Goal: Transaction & Acquisition: Download file/media

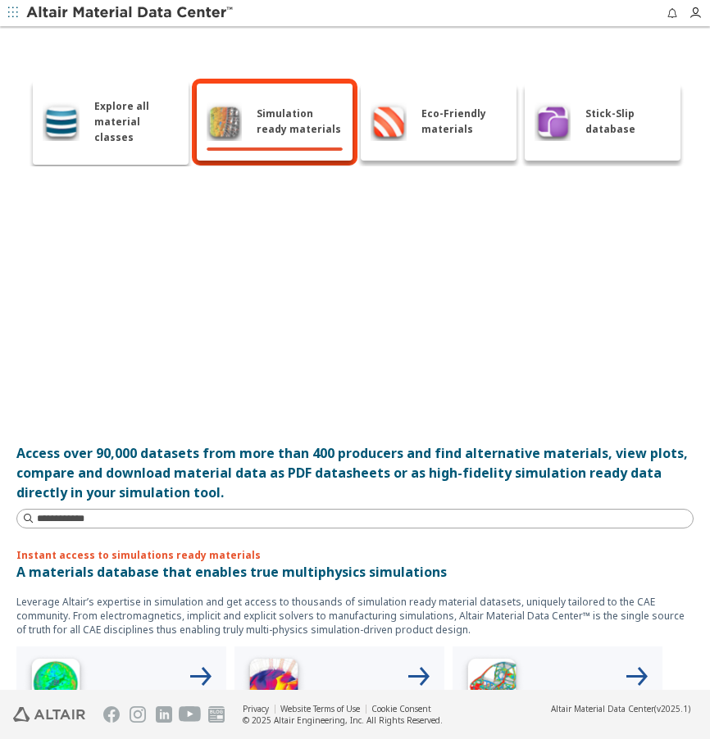
scroll to position [0, 16]
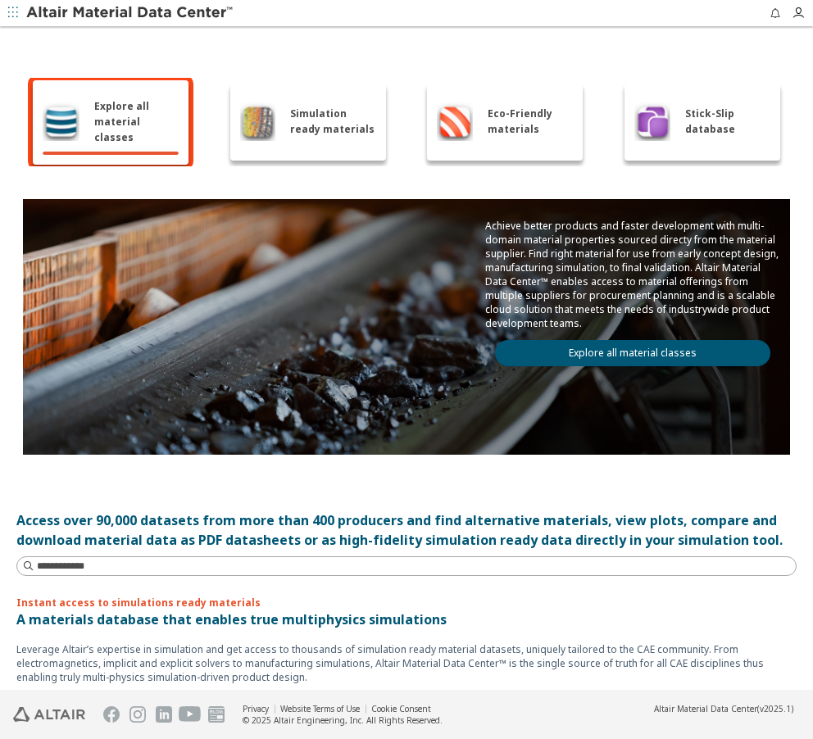
click at [611, 348] on link "Explore all material classes" at bounding box center [632, 353] width 275 height 26
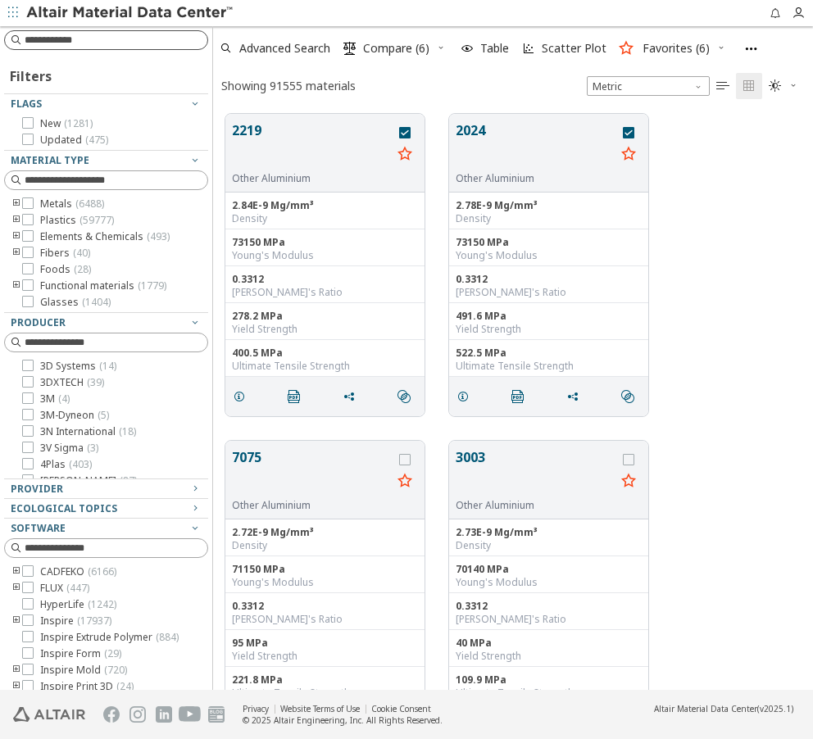
scroll to position [576, 588]
click at [84, 40] on input at bounding box center [107, 40] width 201 height 18
type input "****"
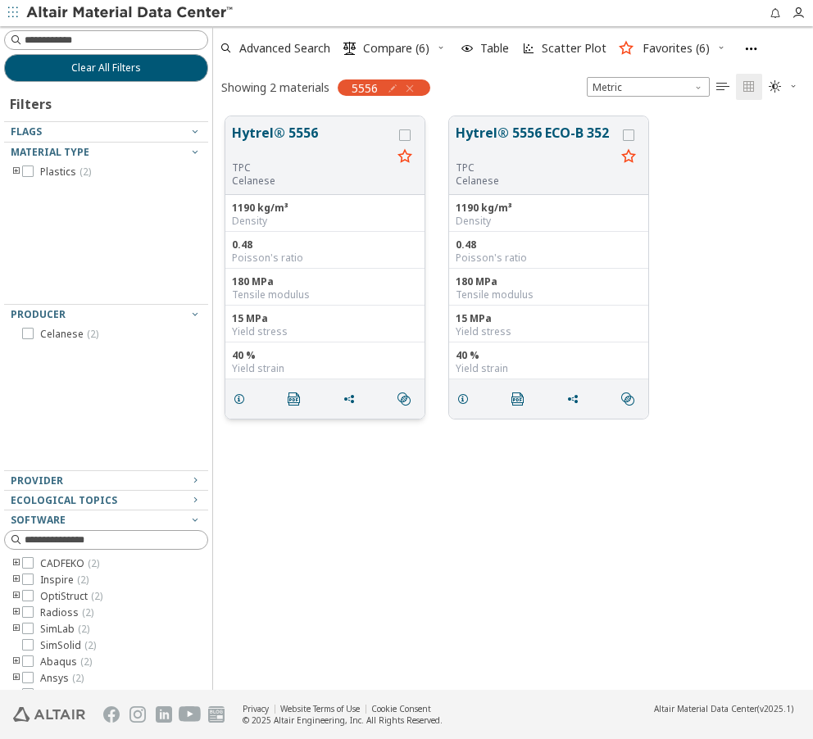
click at [298, 125] on button "Hytrel® 5556" at bounding box center [312, 142] width 160 height 39
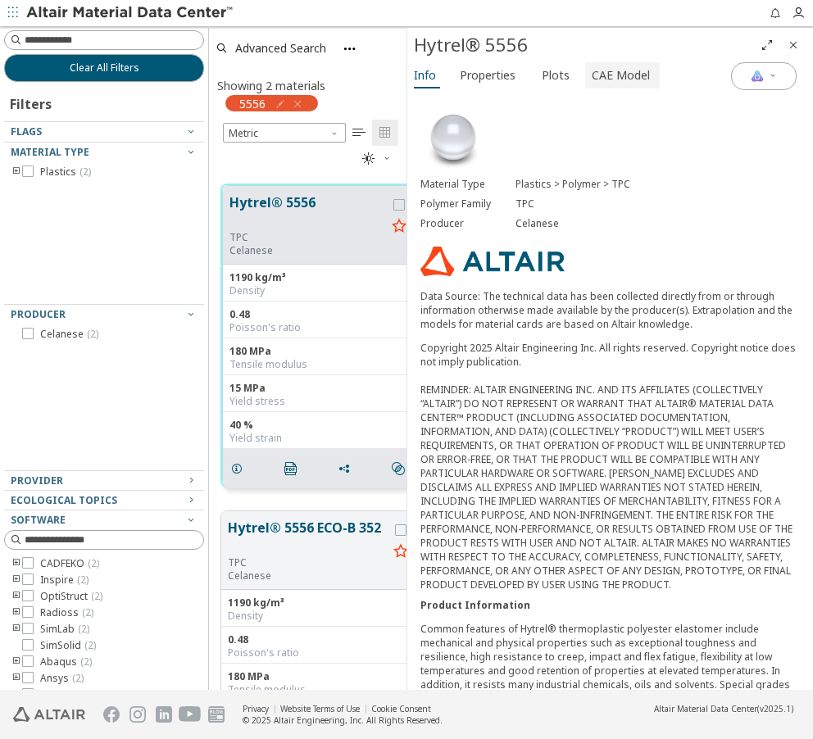
click at [611, 74] on span "CAE Model" at bounding box center [621, 75] width 58 height 26
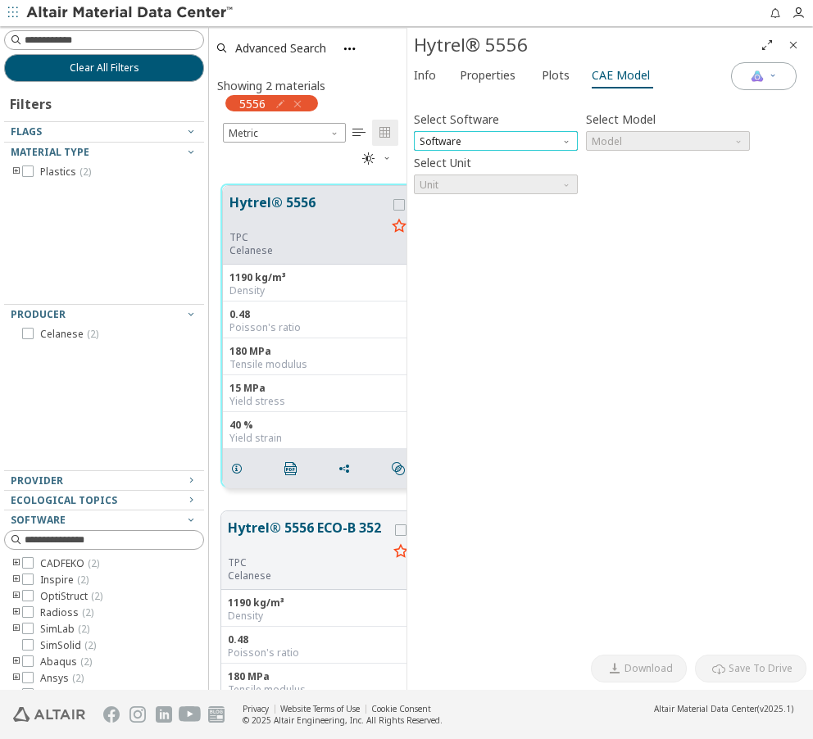
click at [550, 141] on span "Software" at bounding box center [496, 141] width 164 height 20
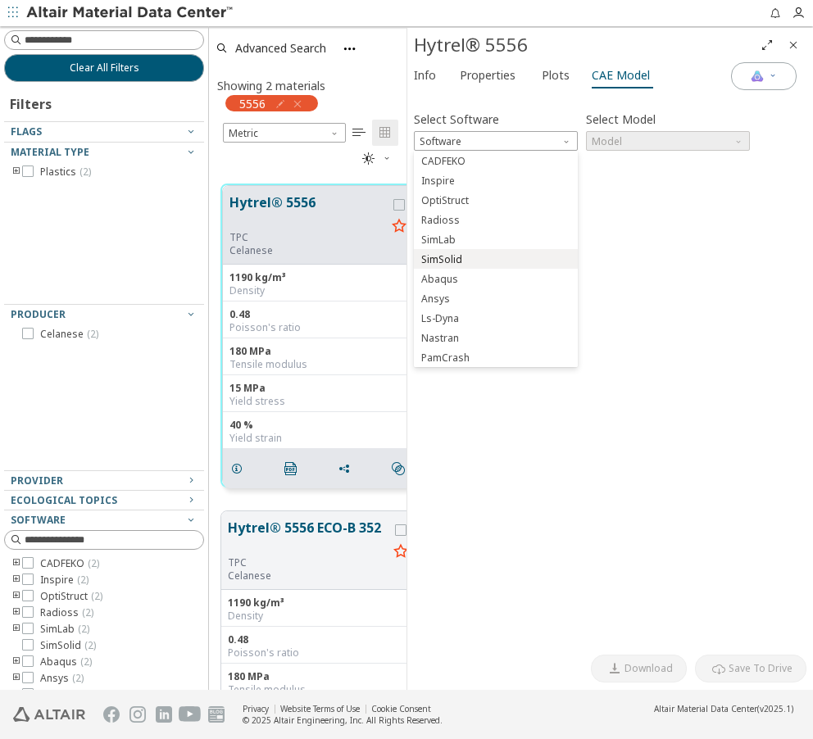
click at [484, 249] on button "SimSolid" at bounding box center [496, 259] width 164 height 20
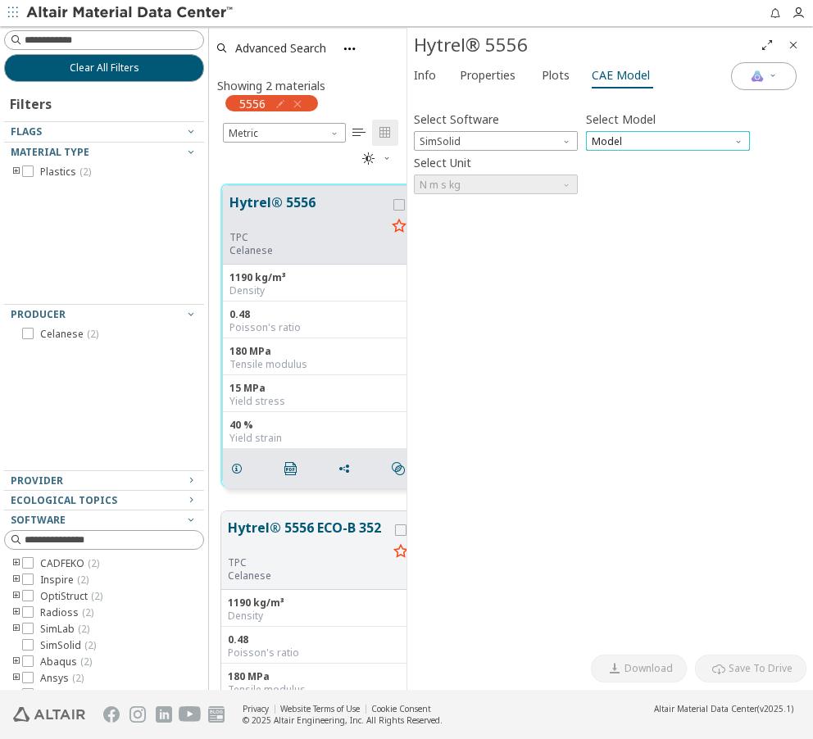
click at [628, 134] on span "Model" at bounding box center [668, 141] width 164 height 20
click at [629, 157] on span "SimSolid Card" at bounding box center [626, 161] width 66 height 13
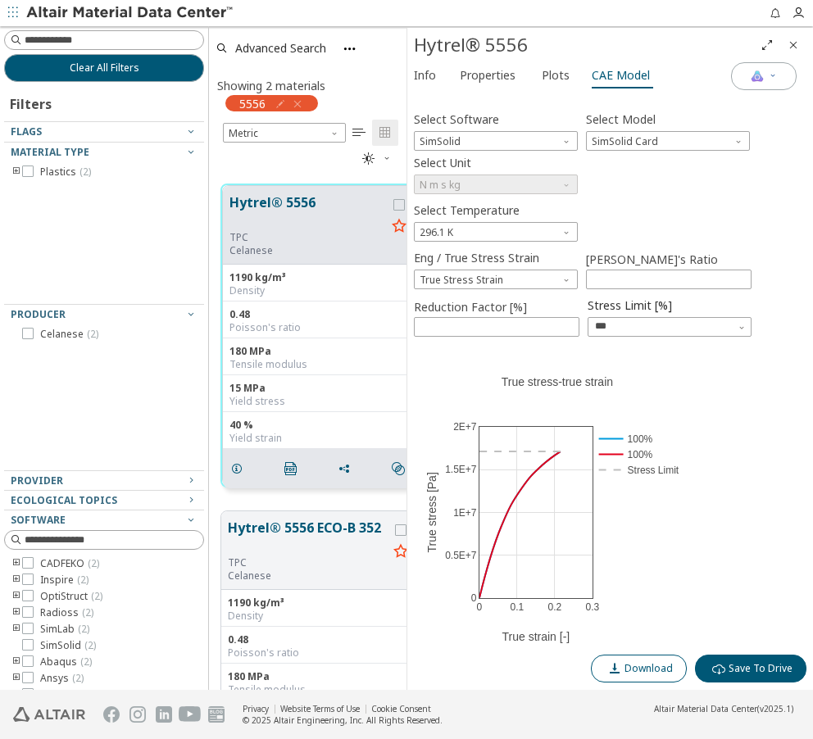
click at [637, 668] on span "Download" at bounding box center [649, 668] width 48 height 13
click at [631, 663] on span "Download" at bounding box center [649, 668] width 48 height 13
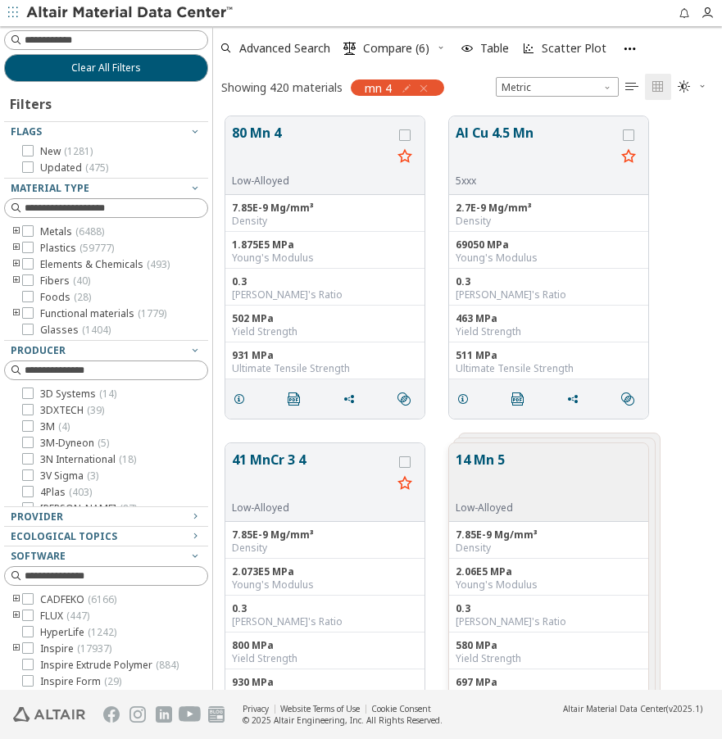
scroll to position [574, 497]
